Goal: Transaction & Acquisition: Purchase product/service

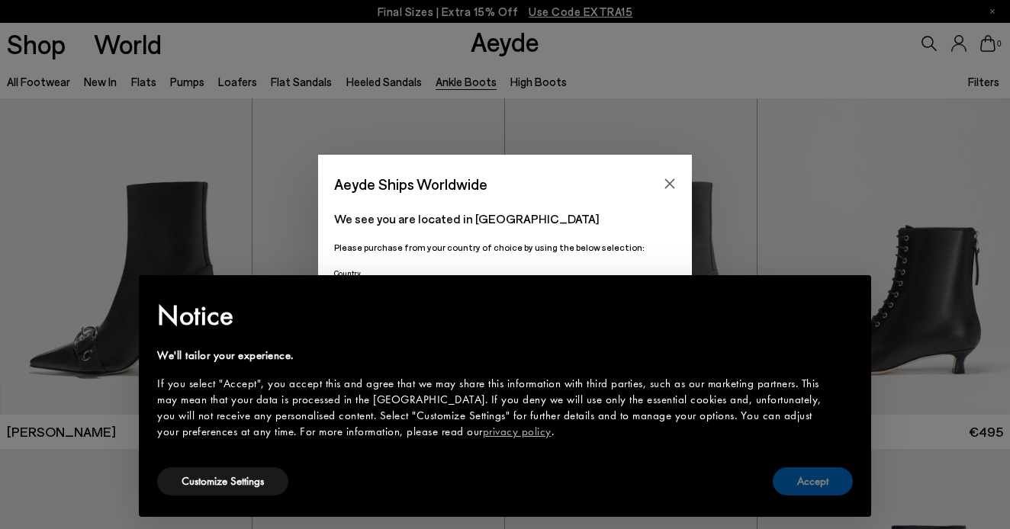
click at [805, 484] on button "Accept" at bounding box center [813, 482] width 80 height 28
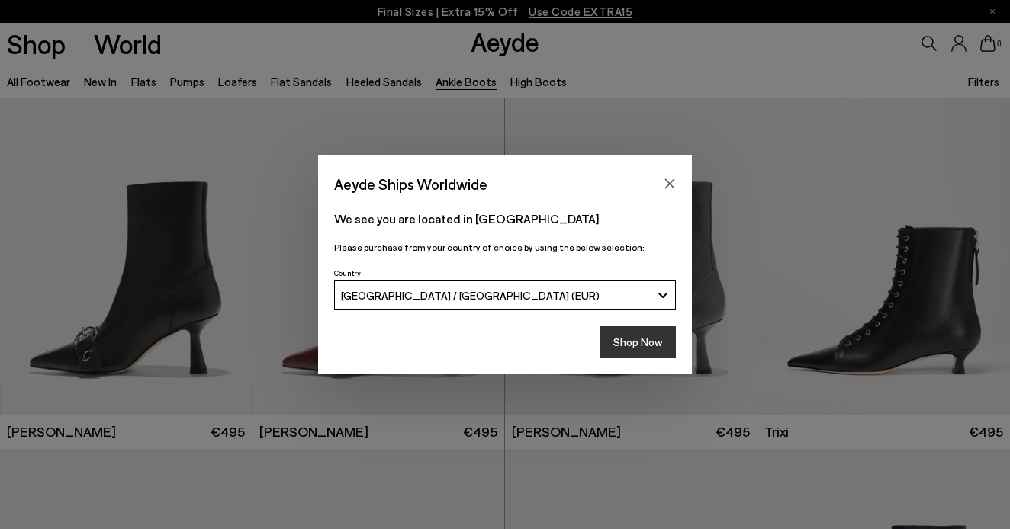
click at [625, 339] on button "Shop Now" at bounding box center [638, 342] width 76 height 32
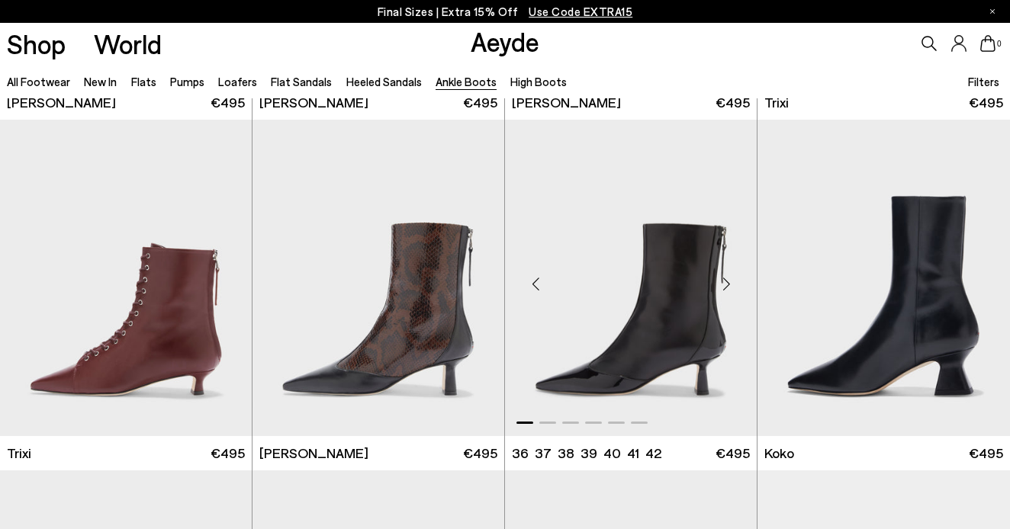
scroll to position [331, 0]
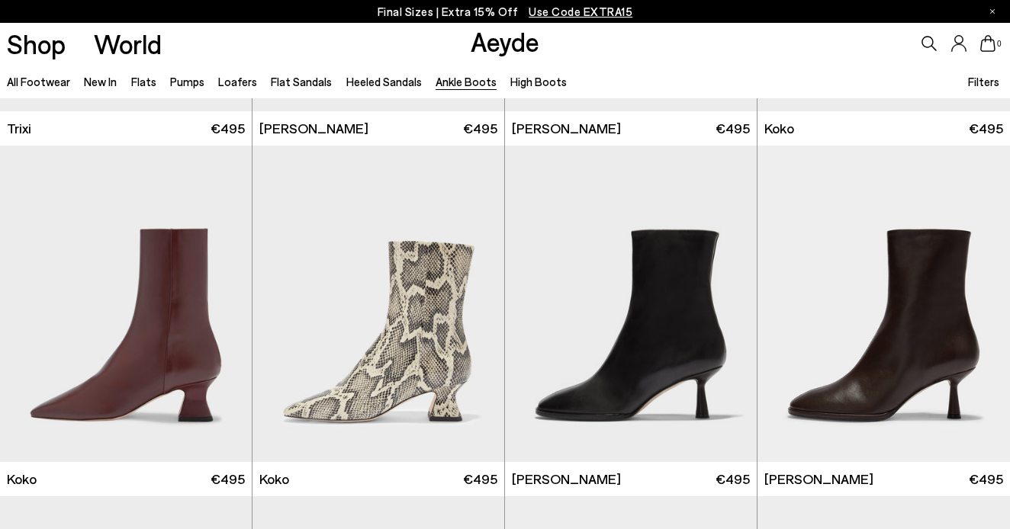
scroll to position [342, 0]
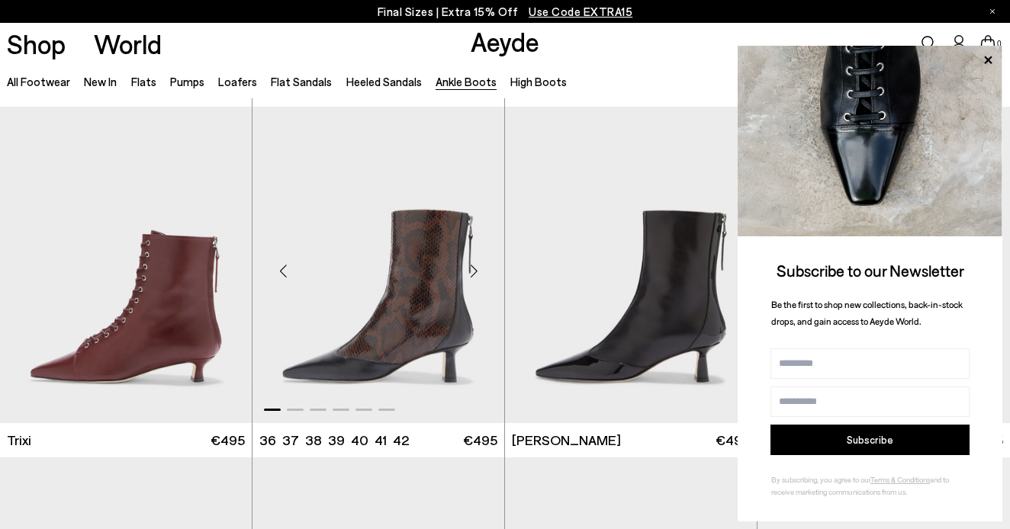
click at [447, 329] on img "1 / 6" at bounding box center [378, 265] width 252 height 317
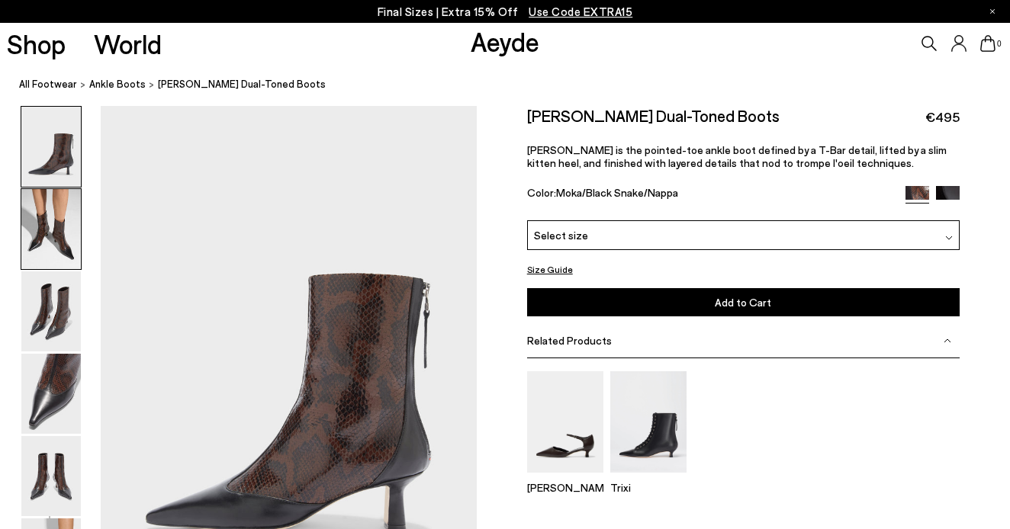
click at [67, 235] on img at bounding box center [50, 229] width 59 height 80
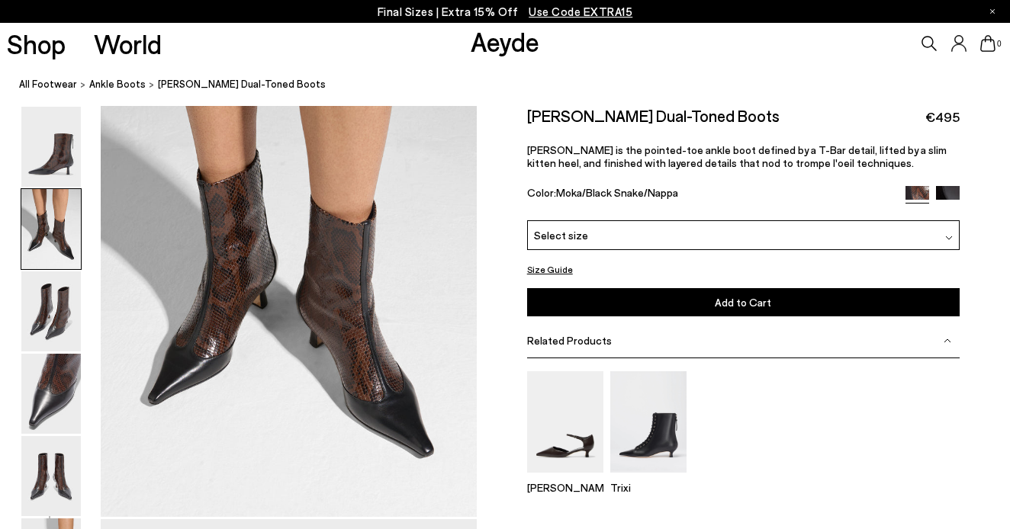
scroll to position [597, 0]
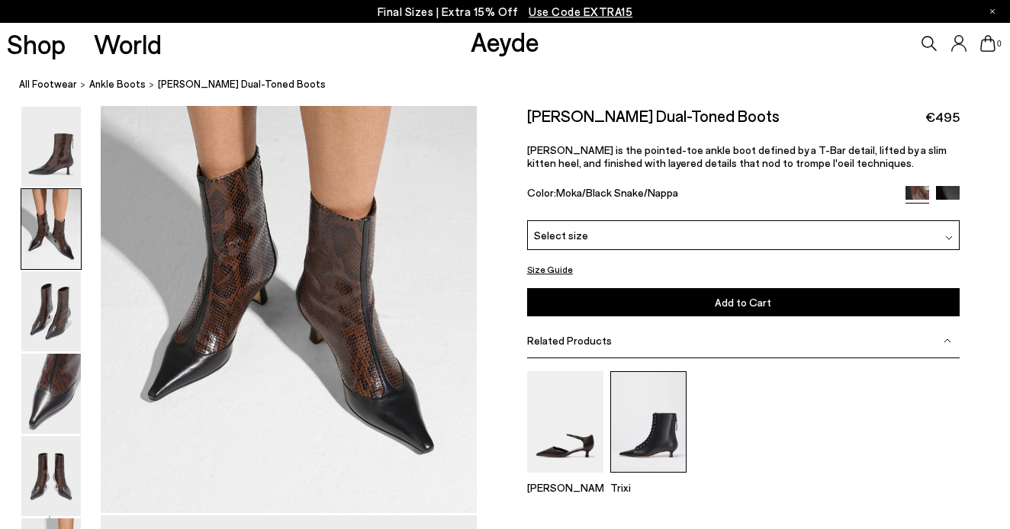
click at [658, 439] on img at bounding box center [648, 421] width 76 height 101
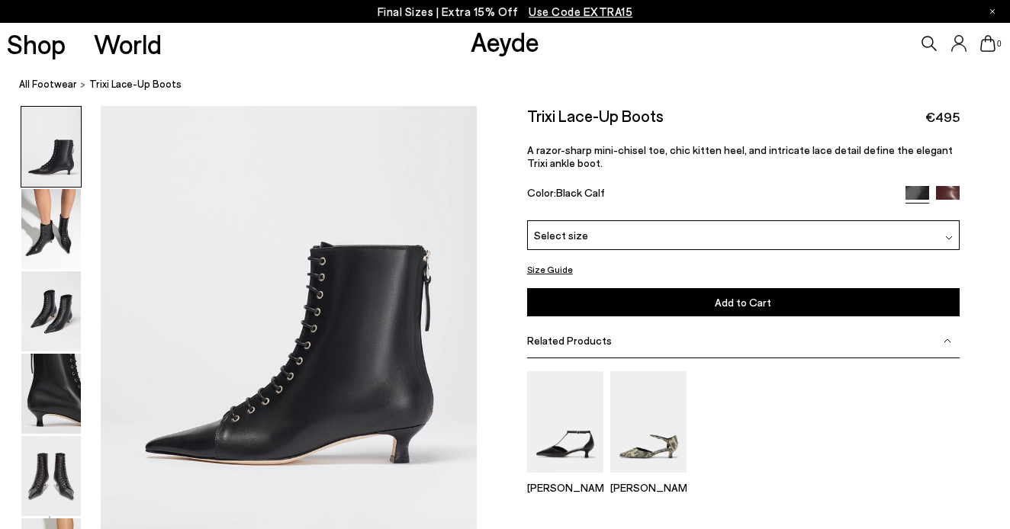
scroll to position [67, 0]
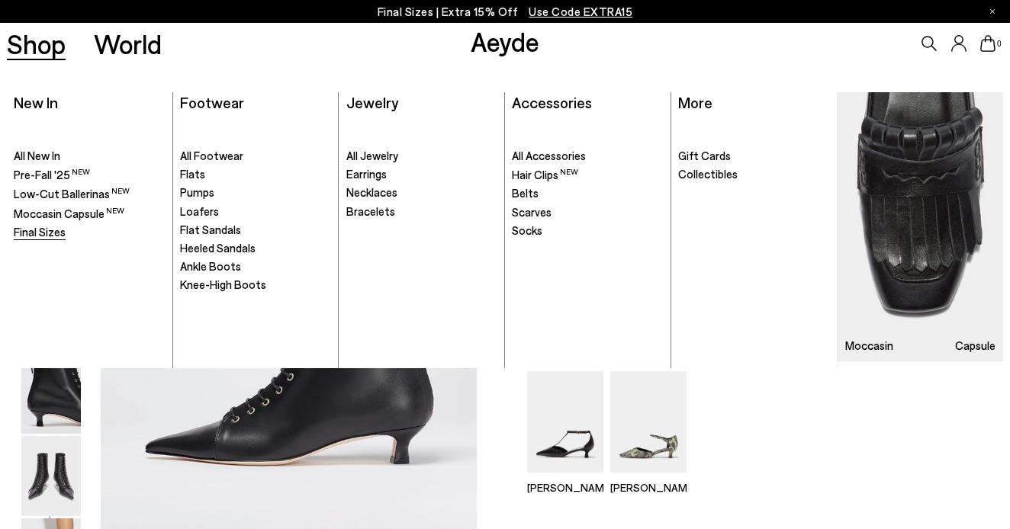
click at [43, 230] on span "Final Sizes" at bounding box center [40, 232] width 52 height 14
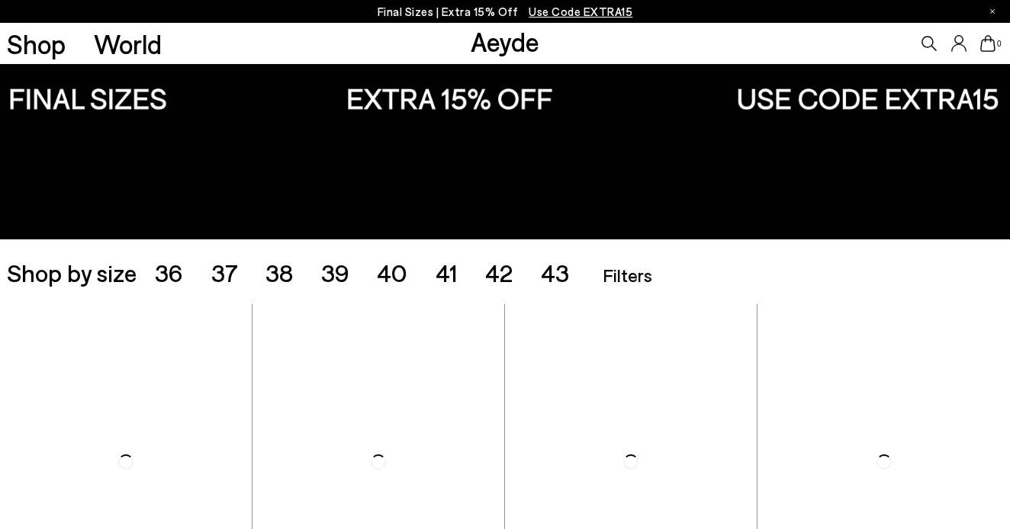
scroll to position [104, 0]
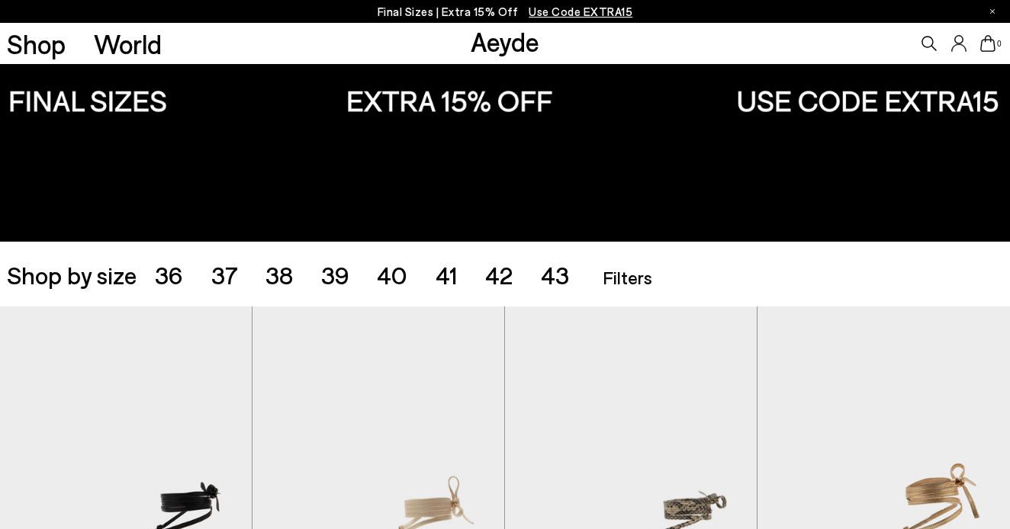
click at [650, 283] on span "Filters" at bounding box center [628, 277] width 50 height 22
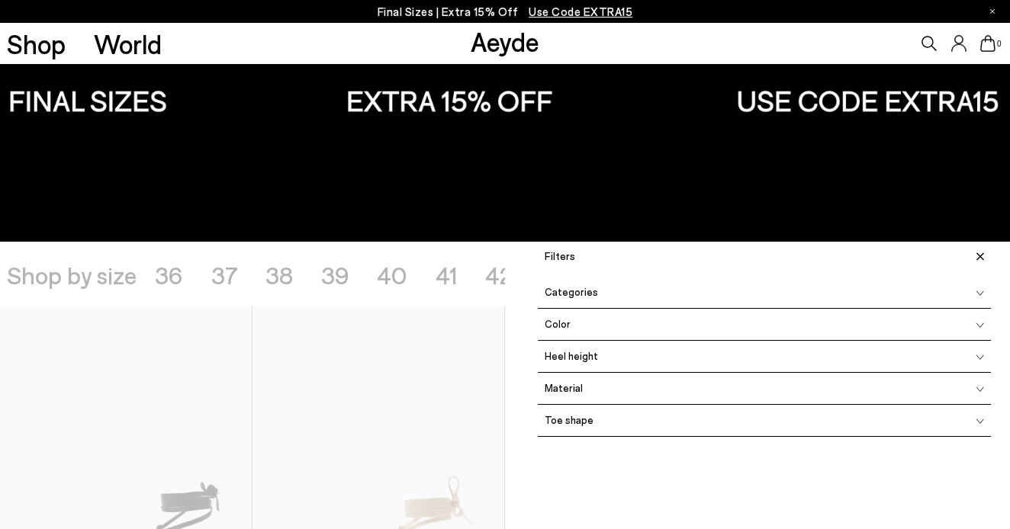
click at [722, 197] on img at bounding box center [505, 100] width 1010 height 281
click at [980, 251] on span at bounding box center [978, 256] width 26 height 27
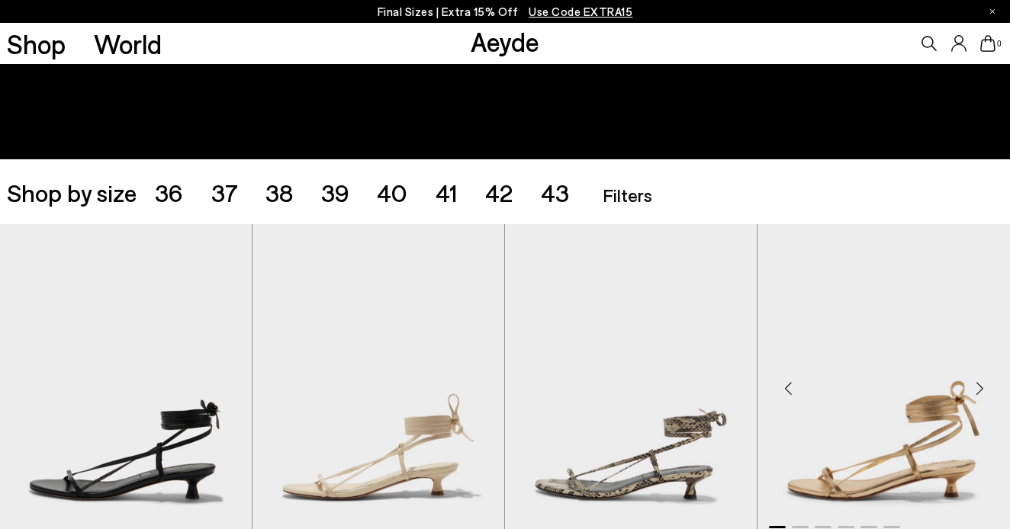
scroll to position [161, 0]
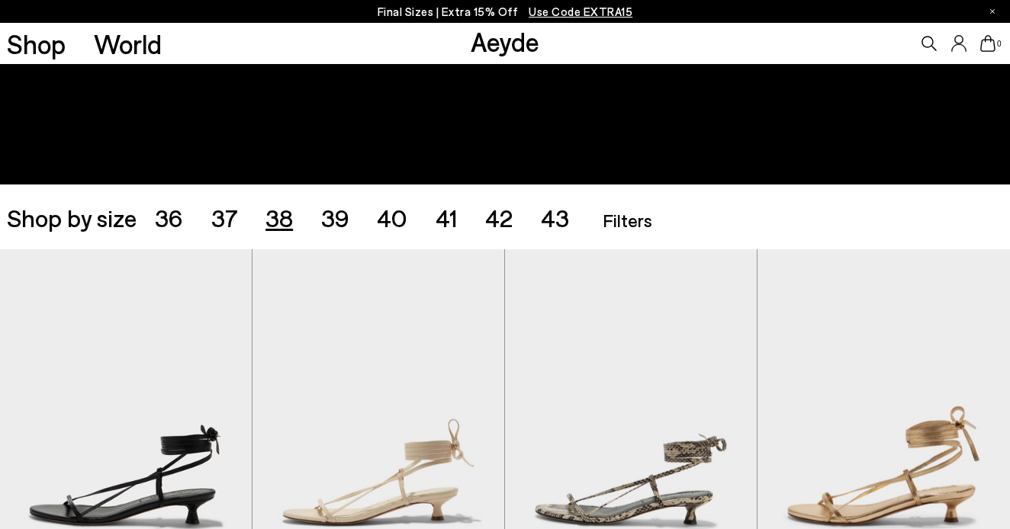
click at [287, 218] on span "38" at bounding box center [278, 217] width 27 height 29
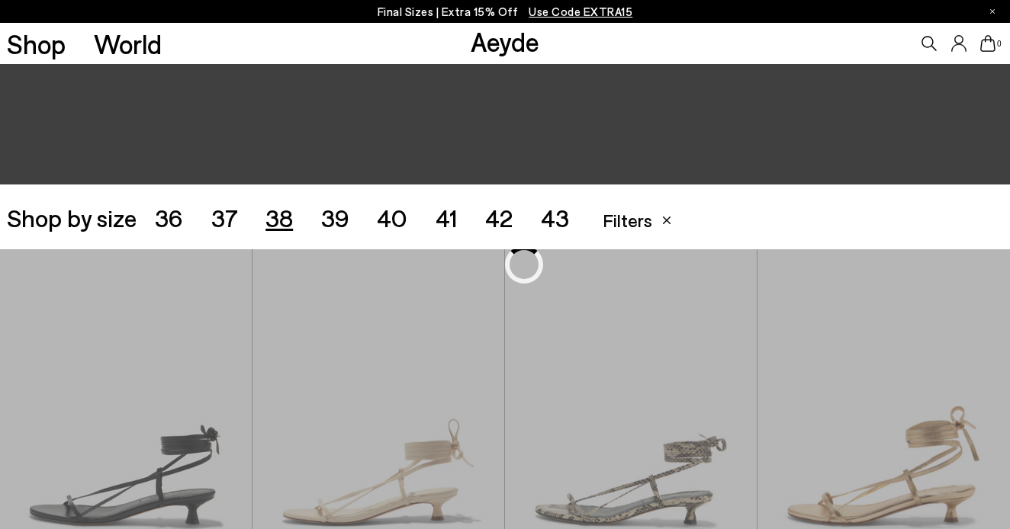
scroll to position [281, 0]
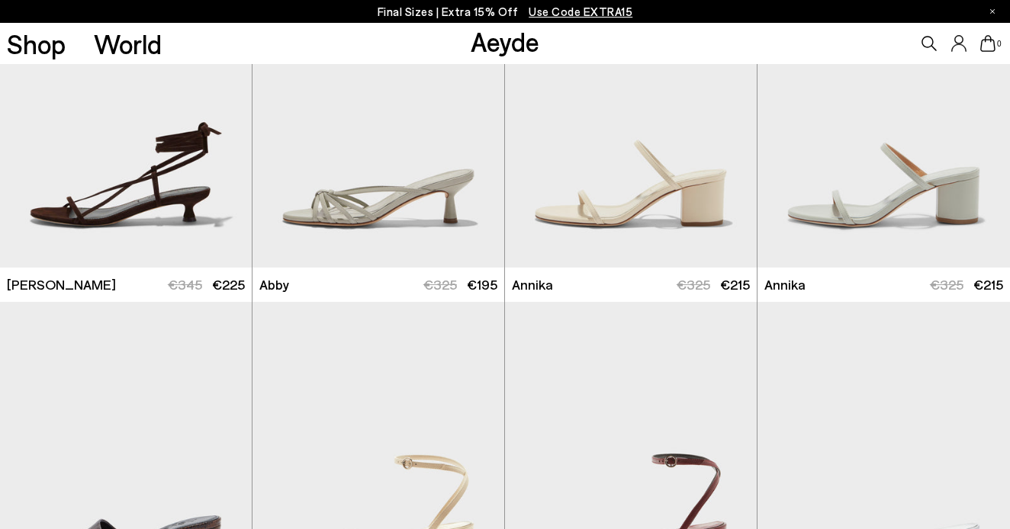
scroll to position [815, 0]
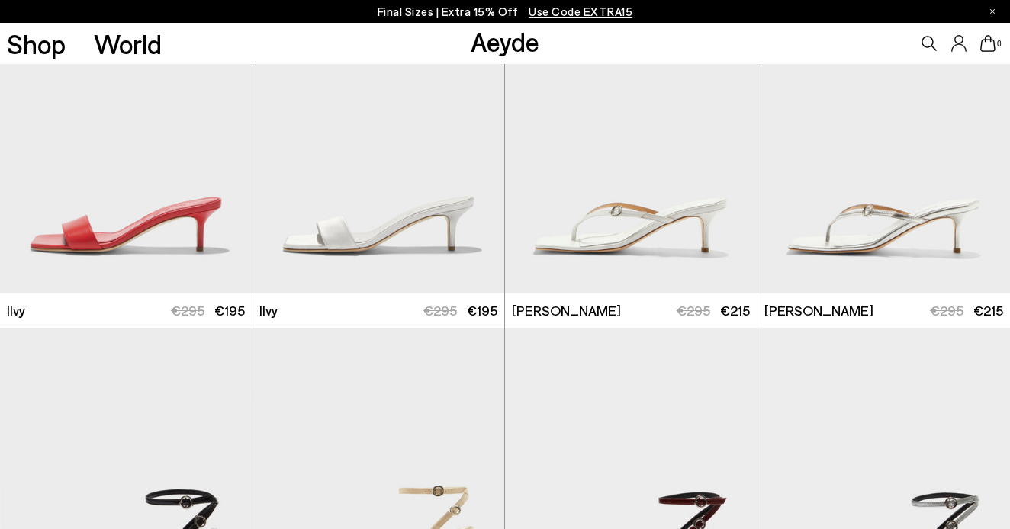
scroll to position [1489, 1]
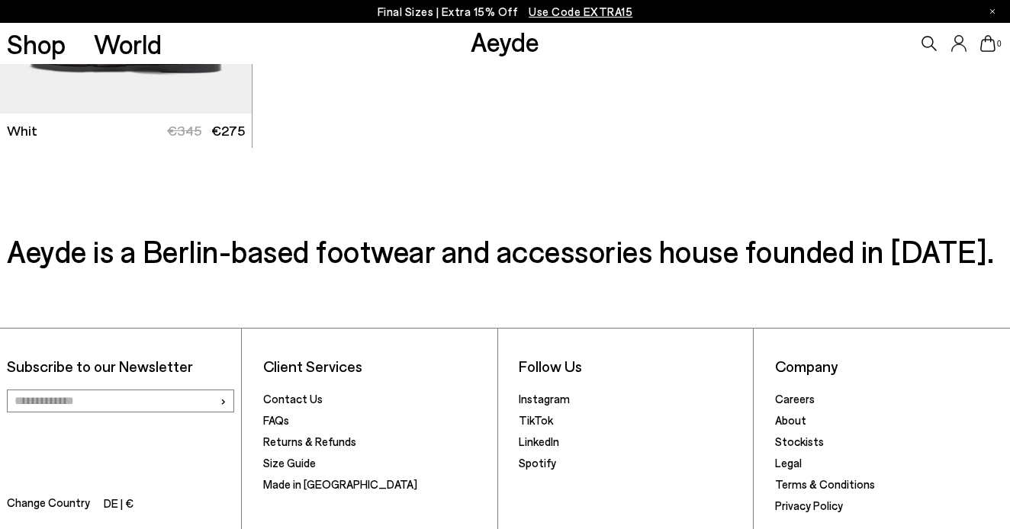
scroll to position [5264, 0]
